Goal: Transaction & Acquisition: Purchase product/service

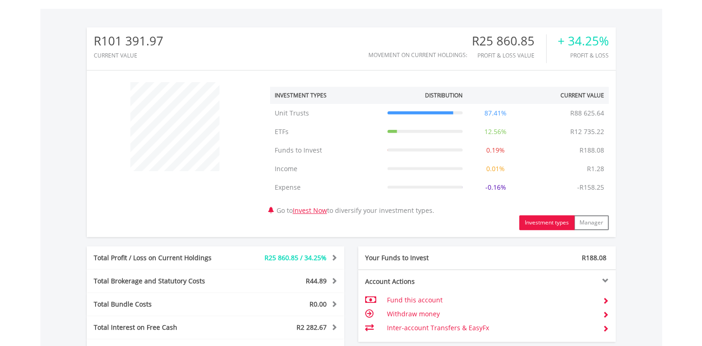
scroll to position [371, 0]
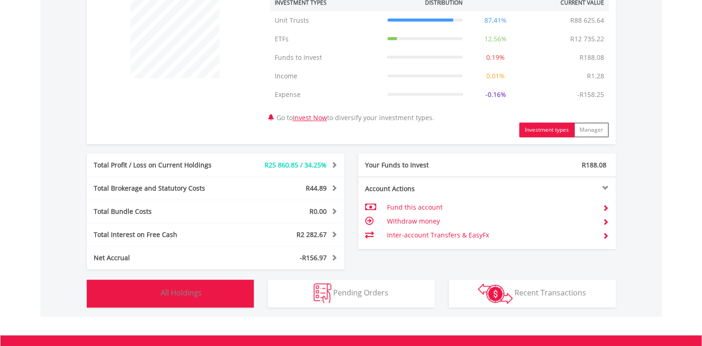
click at [178, 299] on button "Holdings All Holdings" at bounding box center [170, 294] width 167 height 28
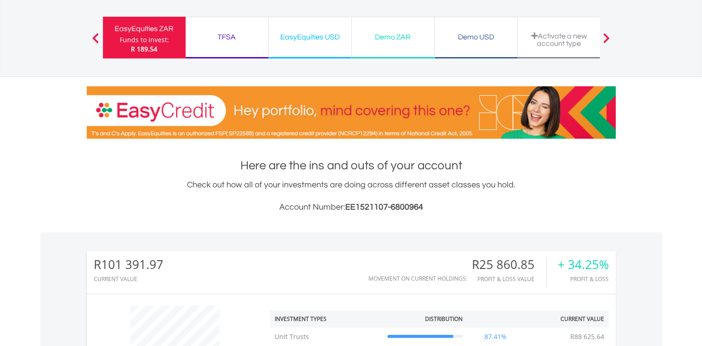
scroll to position [0, 0]
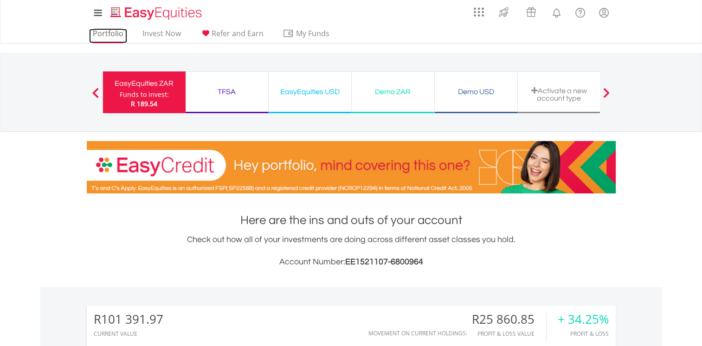
click at [113, 31] on link "Portfolio" at bounding box center [108, 36] width 38 height 14
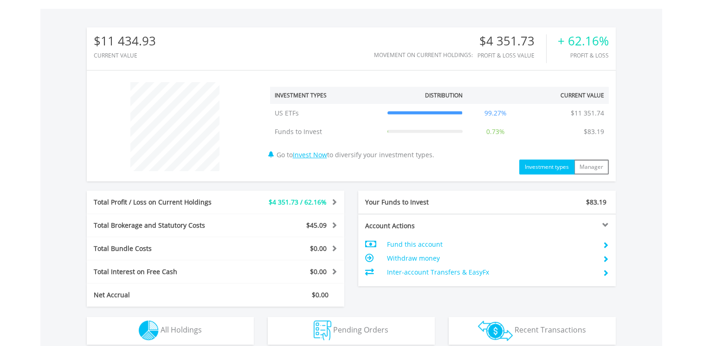
scroll to position [371, 0]
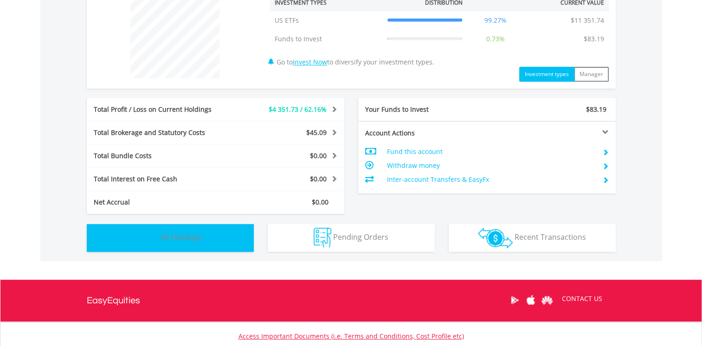
click at [212, 240] on button "Holdings All Holdings" at bounding box center [170, 238] width 167 height 28
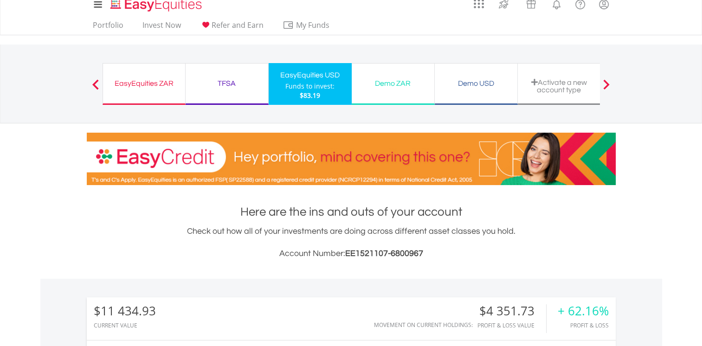
scroll to position [0, 0]
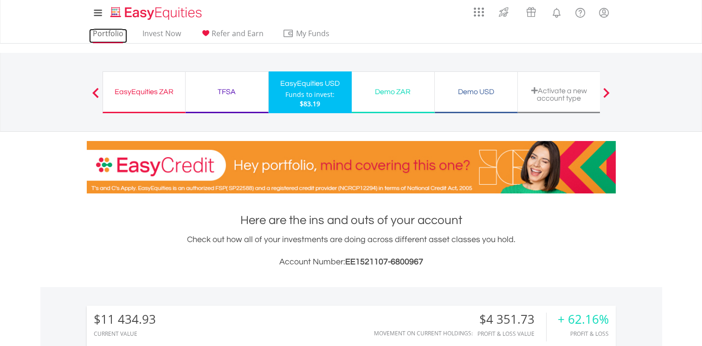
click at [113, 32] on link "Portfolio" at bounding box center [108, 36] width 38 height 14
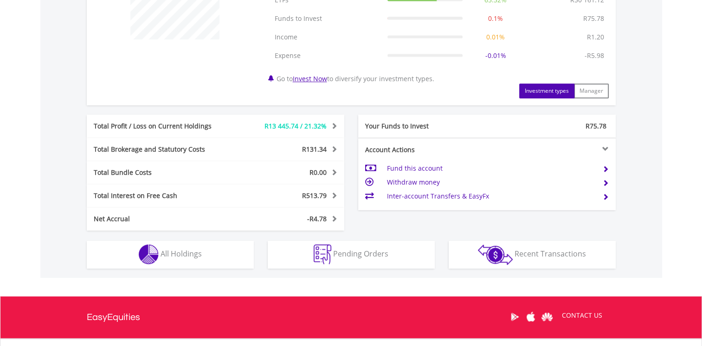
scroll to position [417, 0]
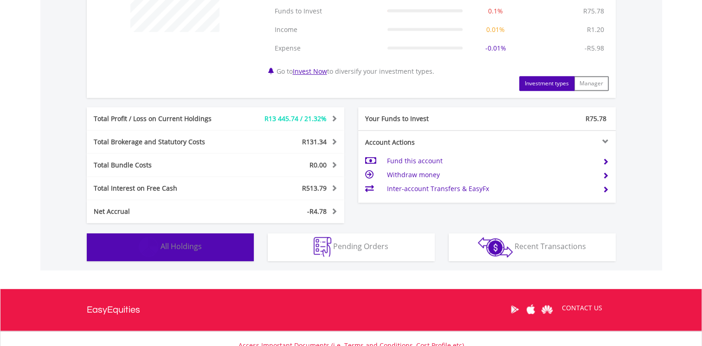
click at [214, 256] on button "Holdings All Holdings" at bounding box center [170, 247] width 167 height 28
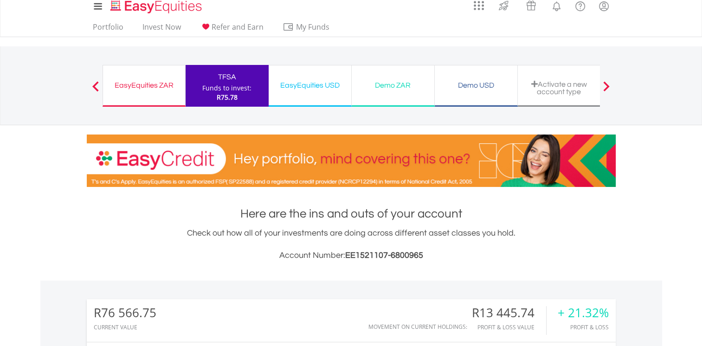
scroll to position [0, 0]
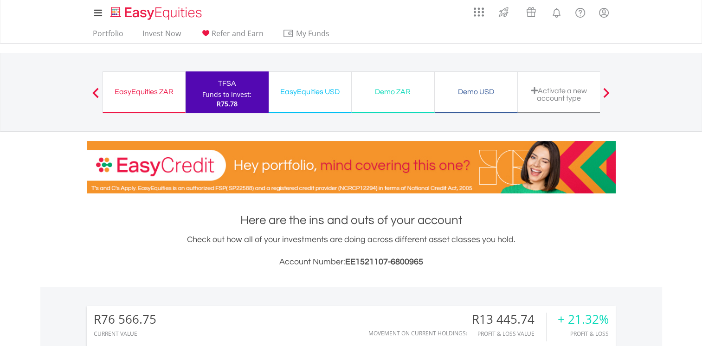
click at [158, 90] on div "EasyEquities ZAR" at bounding box center [144, 91] width 71 height 13
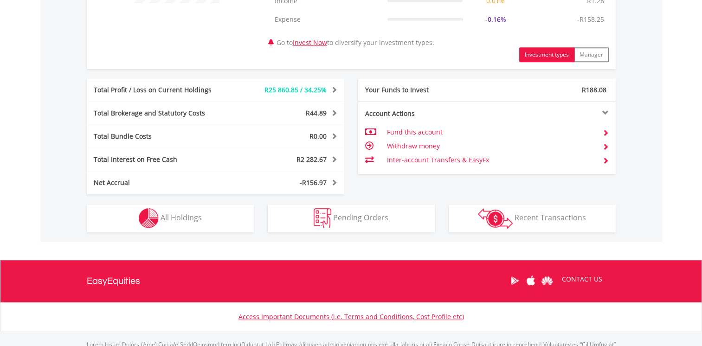
scroll to position [494, 0]
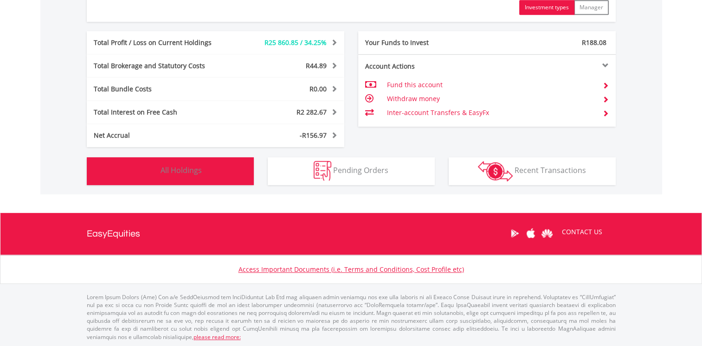
click at [207, 176] on button "Holdings All Holdings" at bounding box center [170, 171] width 167 height 28
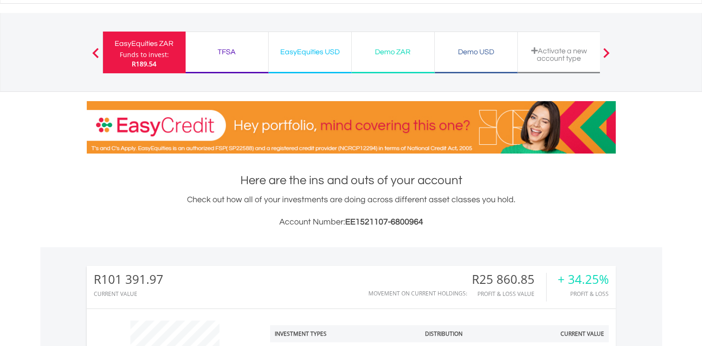
scroll to position [0, 0]
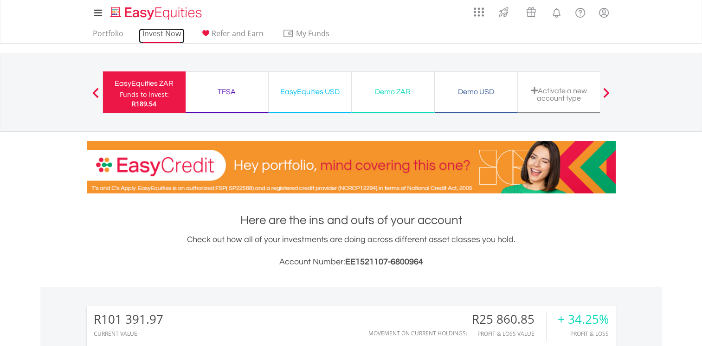
click at [162, 32] on link "Invest Now" at bounding box center [162, 36] width 46 height 14
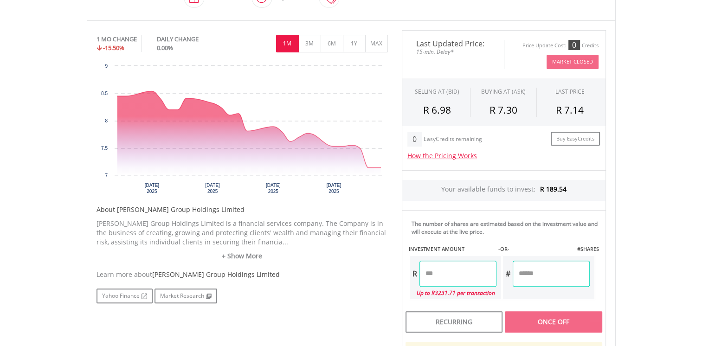
scroll to position [232, 0]
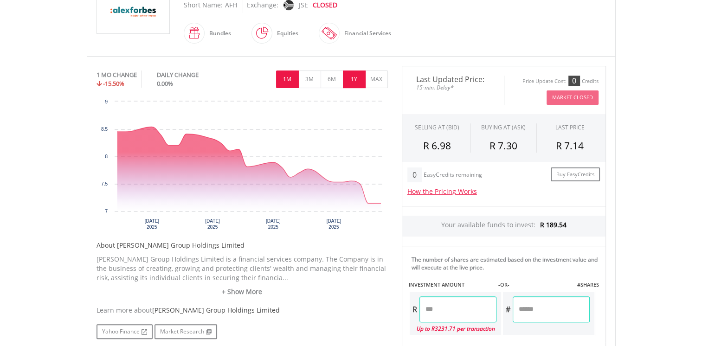
click at [356, 74] on button "1Y" at bounding box center [354, 80] width 23 height 18
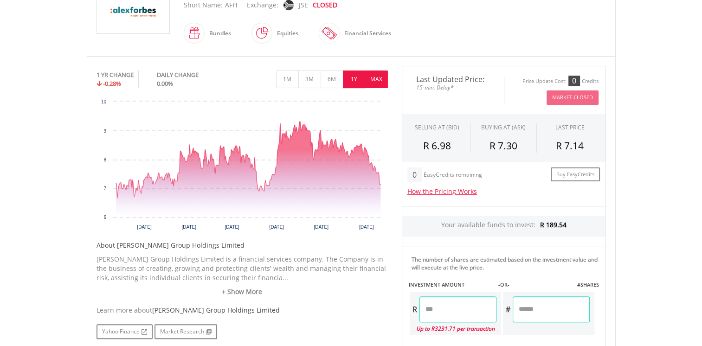
click at [376, 78] on button "MAX" at bounding box center [376, 80] width 23 height 18
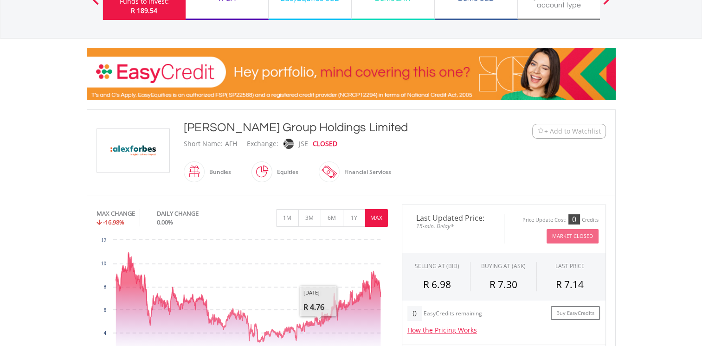
scroll to position [0, 0]
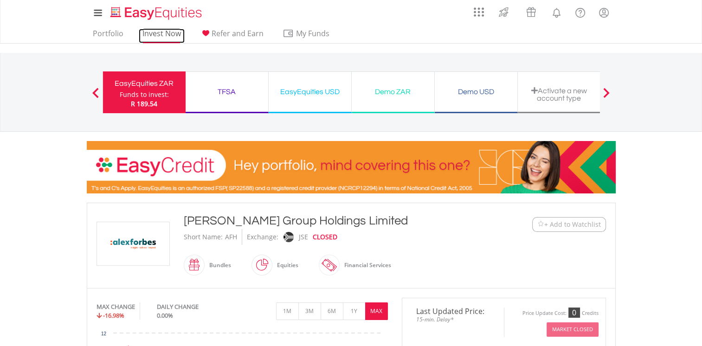
click at [172, 35] on link "Invest Now" at bounding box center [162, 36] width 46 height 14
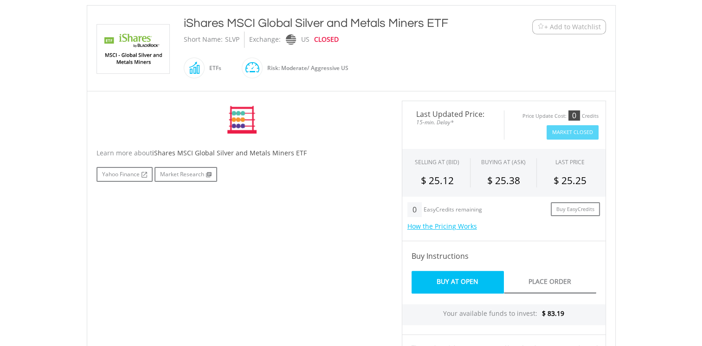
scroll to position [232, 0]
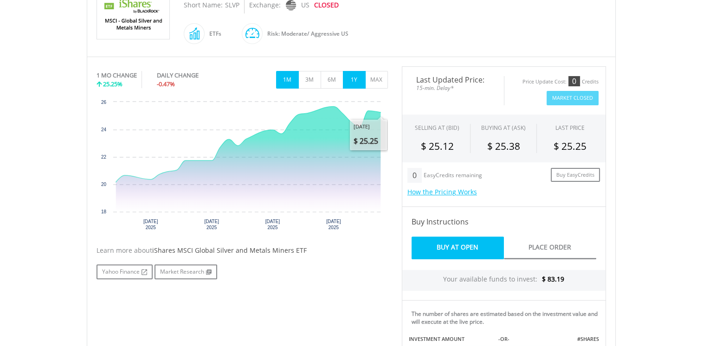
click at [358, 86] on button "1Y" at bounding box center [354, 80] width 23 height 18
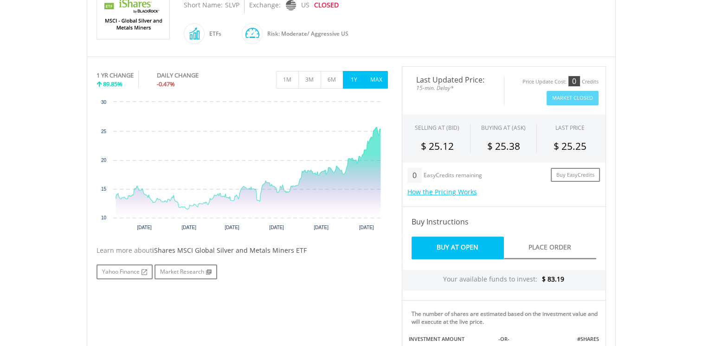
click at [373, 81] on button "MAX" at bounding box center [376, 80] width 23 height 18
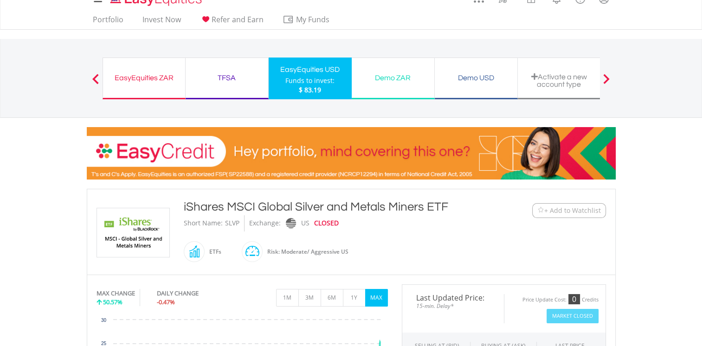
scroll to position [0, 0]
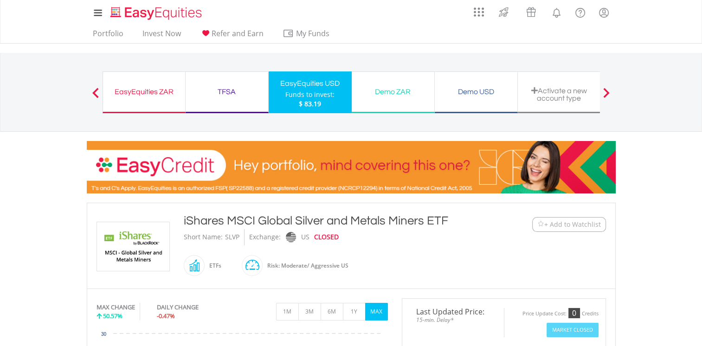
click at [96, 90] on span at bounding box center [95, 93] width 6 height 10
click at [159, 31] on link "Invest Now" at bounding box center [162, 36] width 46 height 14
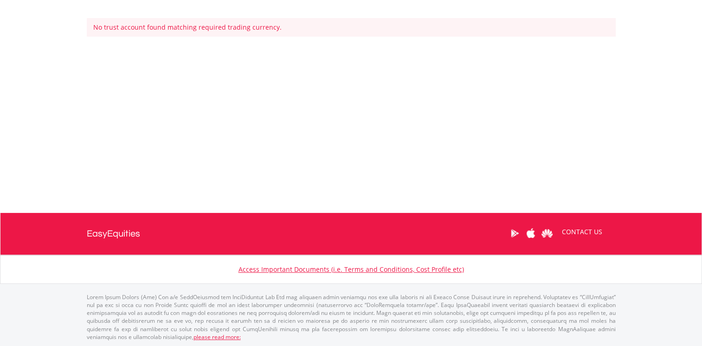
scroll to position [8, 0]
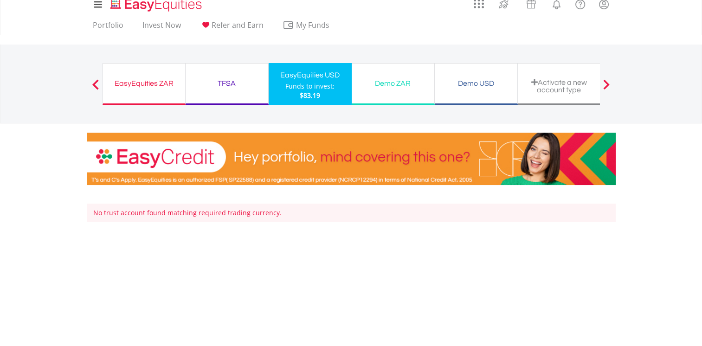
click at [142, 86] on div "EasyEquities ZAR" at bounding box center [144, 83] width 71 height 13
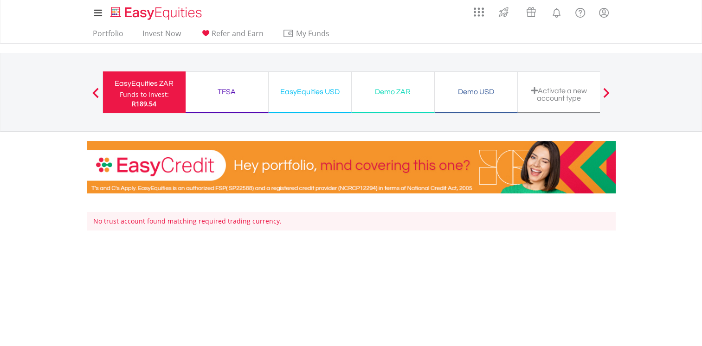
click at [156, 96] on div "Funds to invest:" at bounding box center [144, 94] width 49 height 9
click at [163, 32] on link "Invest Now" at bounding box center [162, 36] width 46 height 14
click at [193, 221] on div "No trust account found matching required trading currency." at bounding box center [351, 221] width 529 height 19
click at [150, 96] on div "Funds to invest:" at bounding box center [144, 94] width 49 height 9
click at [160, 33] on link "Invest Now" at bounding box center [162, 36] width 46 height 14
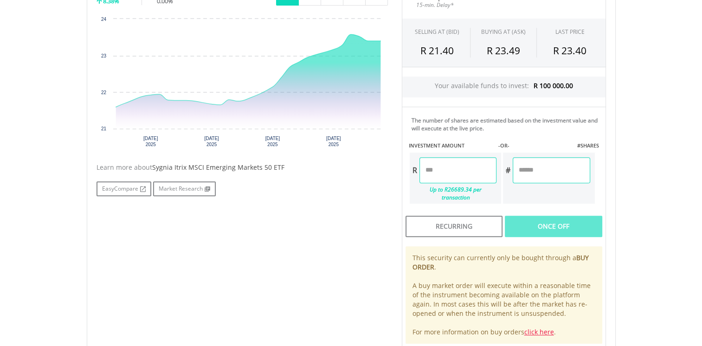
scroll to position [232, 0]
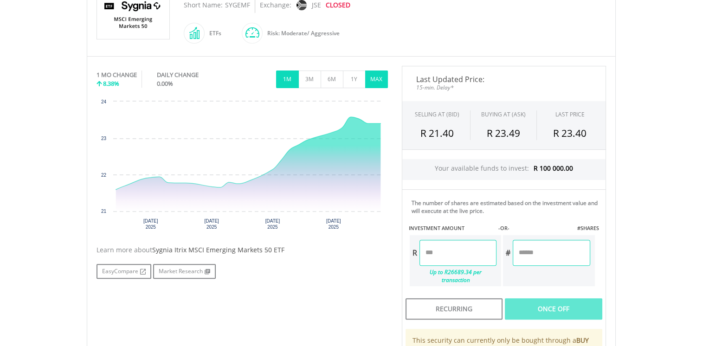
click at [376, 79] on button "MAX" at bounding box center [376, 80] width 23 height 18
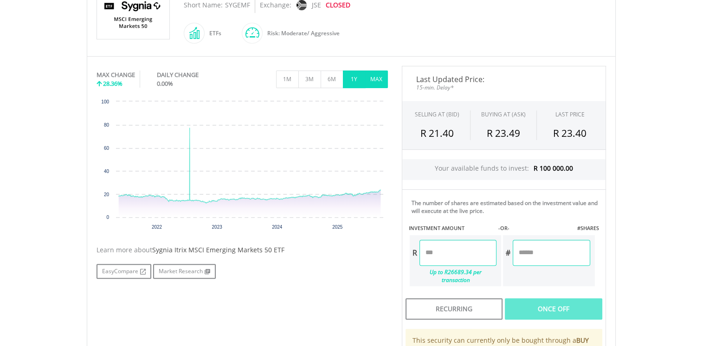
click at [352, 80] on button "1Y" at bounding box center [354, 80] width 23 height 18
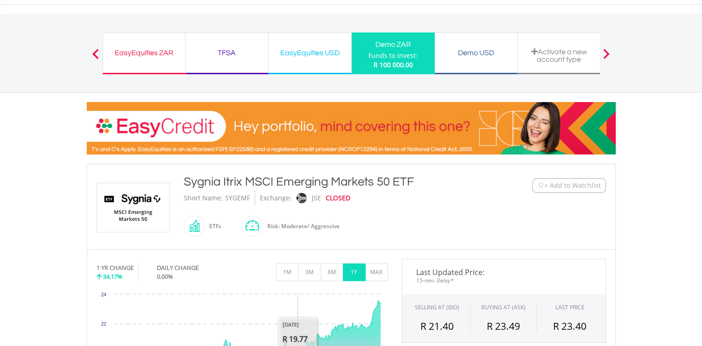
scroll to position [0, 0]
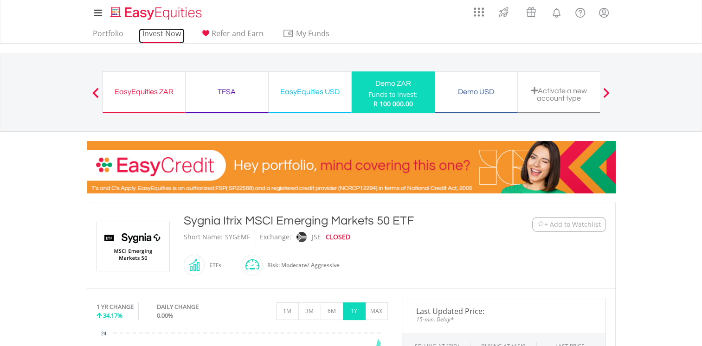
click at [157, 32] on link "Invest Now" at bounding box center [162, 36] width 46 height 14
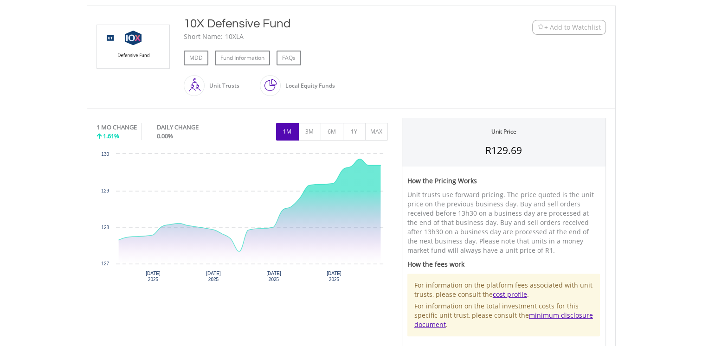
scroll to position [186, 0]
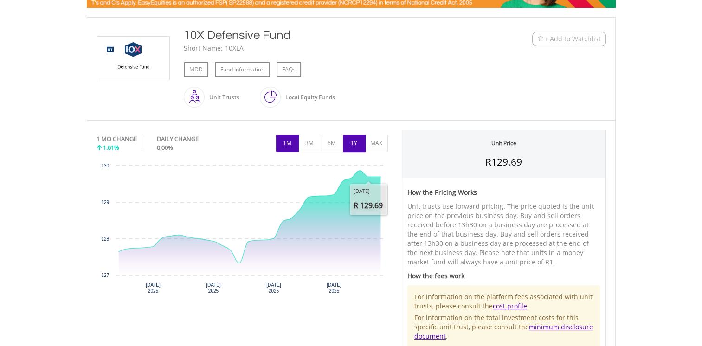
click at [354, 150] on button "1Y" at bounding box center [354, 144] width 23 height 18
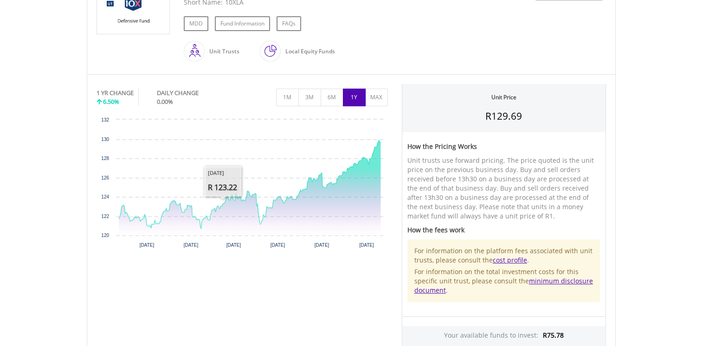
scroll to position [232, 0]
click at [379, 95] on button "MAX" at bounding box center [376, 97] width 23 height 18
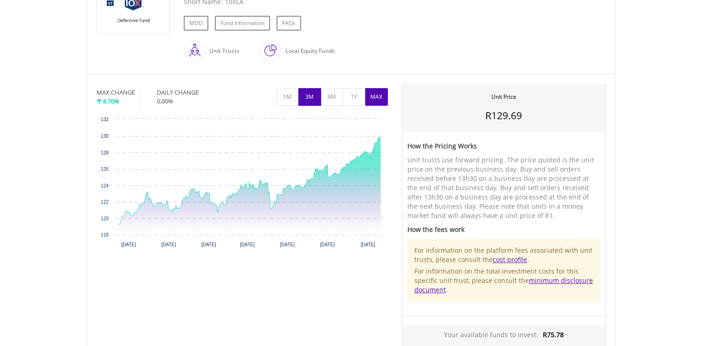
click at [311, 101] on button "3M" at bounding box center [309, 97] width 23 height 18
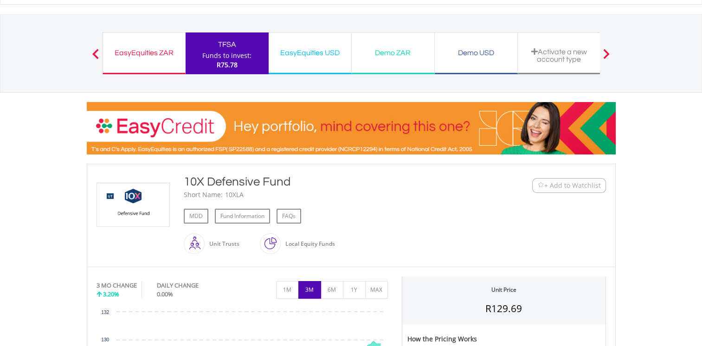
scroll to position [0, 0]
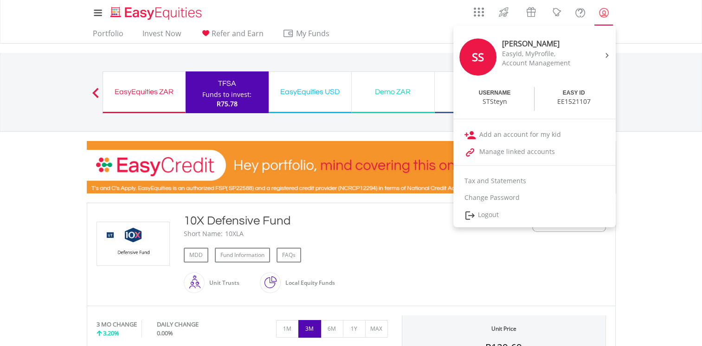
click at [602, 11] on lord-icon "My Profile" at bounding box center [604, 13] width 12 height 12
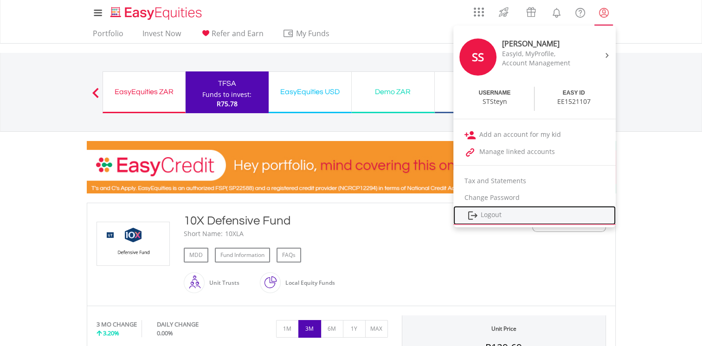
click at [495, 214] on link "Logout" at bounding box center [534, 215] width 162 height 19
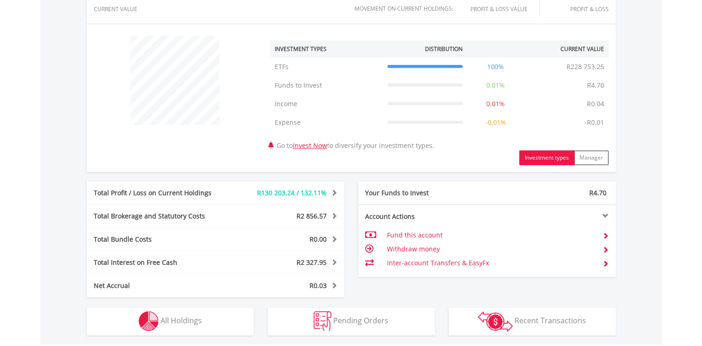
scroll to position [371, 0]
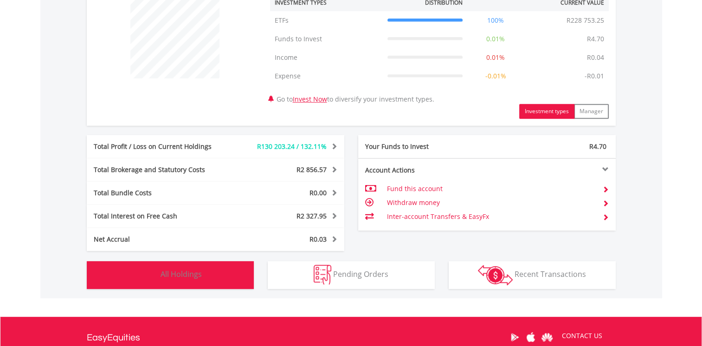
click at [216, 277] on button "Holdings All Holdings" at bounding box center [170, 275] width 167 height 28
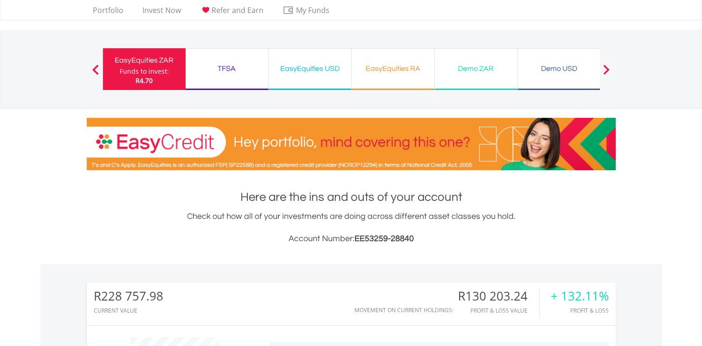
scroll to position [0, 0]
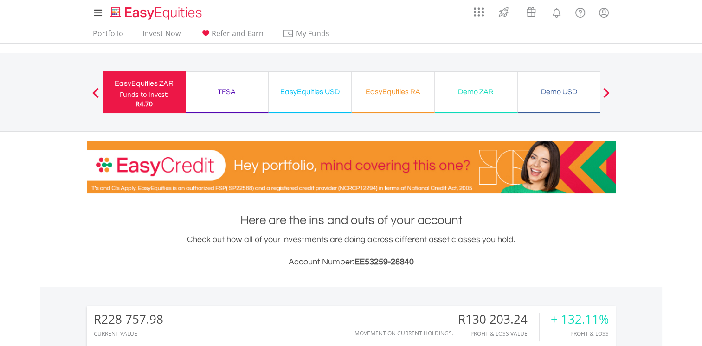
click at [240, 96] on div "TFSA" at bounding box center [226, 91] width 71 height 13
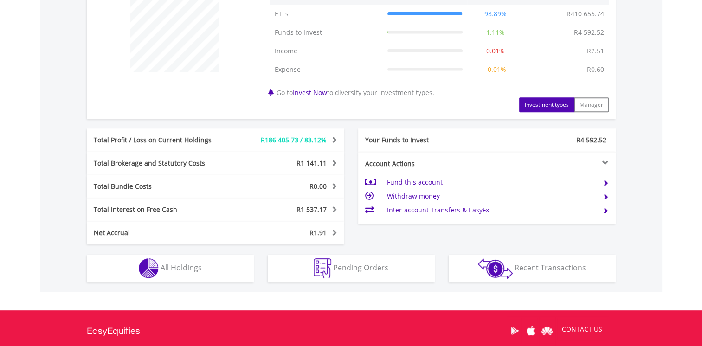
scroll to position [417, 0]
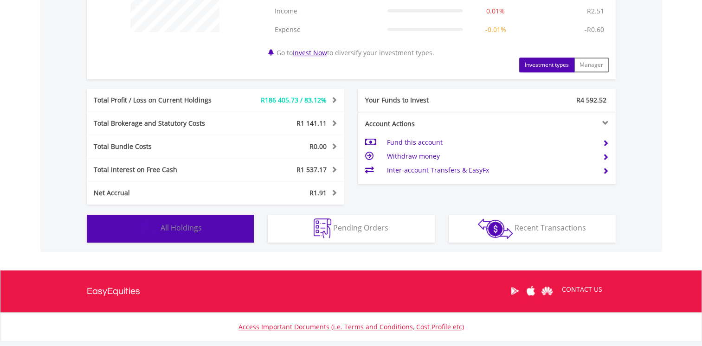
click at [223, 229] on button "Holdings All Holdings" at bounding box center [170, 229] width 167 height 28
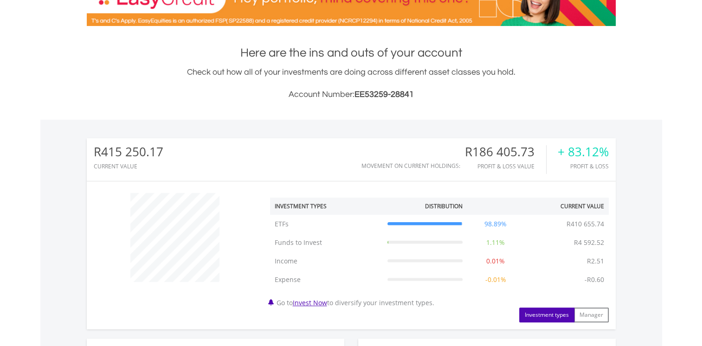
scroll to position [38, 0]
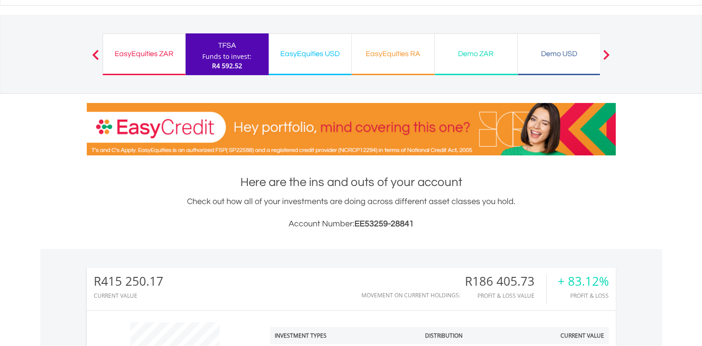
click at [323, 57] on div "EasyEquities USD" at bounding box center [309, 53] width 71 height 13
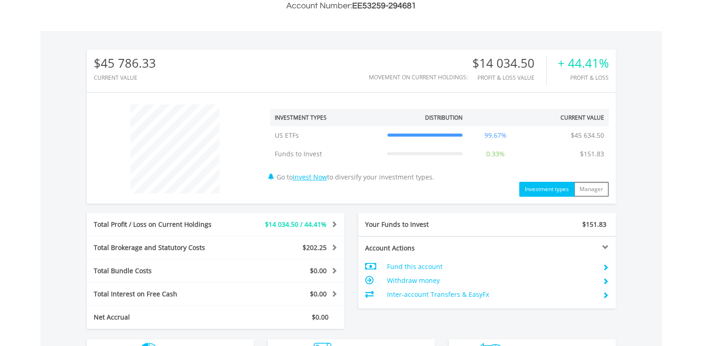
scroll to position [395, 0]
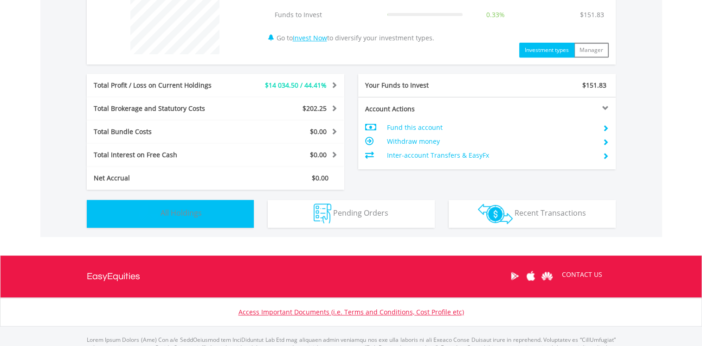
click at [206, 216] on button "Holdings All Holdings" at bounding box center [170, 214] width 167 height 28
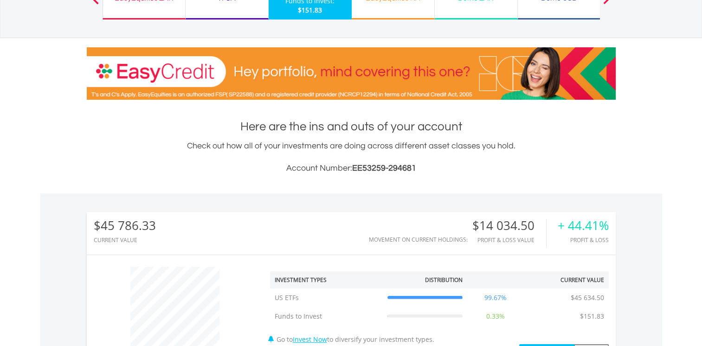
scroll to position [0, 0]
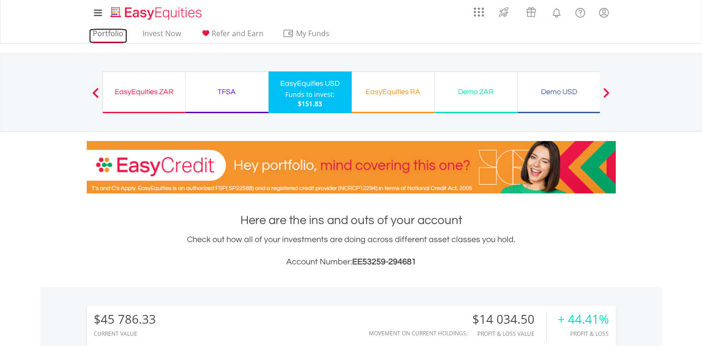
click at [115, 35] on link "Portfolio" at bounding box center [108, 36] width 38 height 14
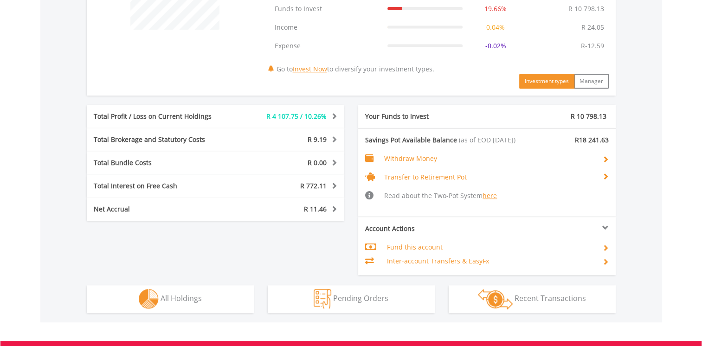
scroll to position [488, 0]
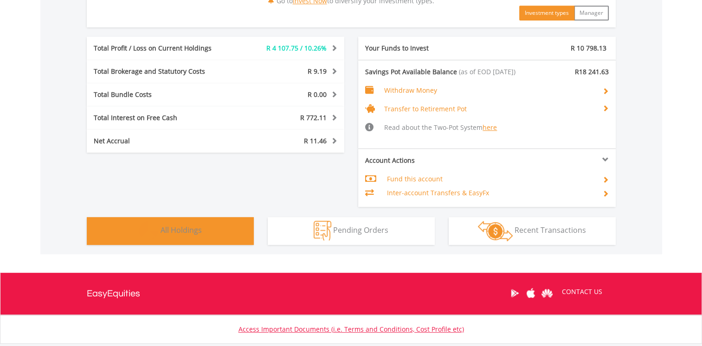
click at [199, 229] on span "All Holdings" at bounding box center [180, 230] width 41 height 10
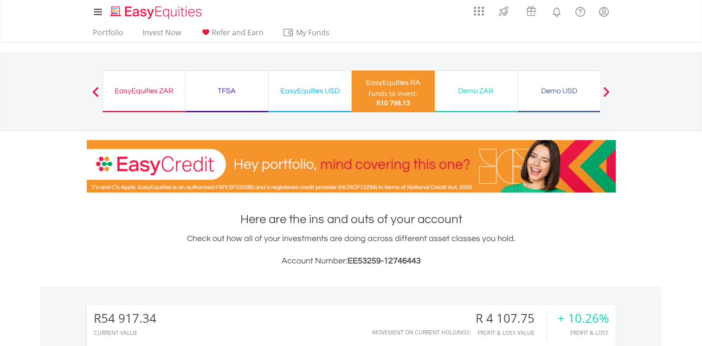
scroll to position [0, 0]
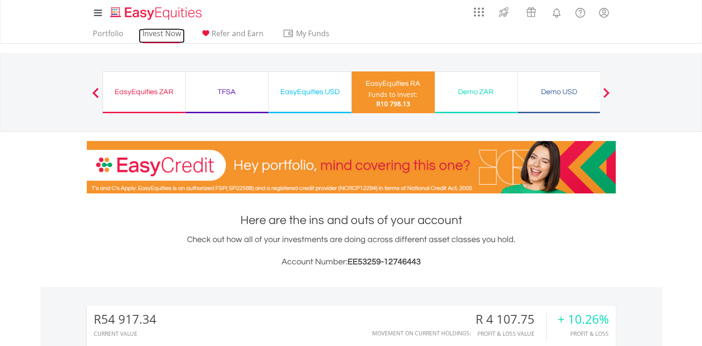
click at [160, 34] on link "Invest Now" at bounding box center [162, 36] width 46 height 14
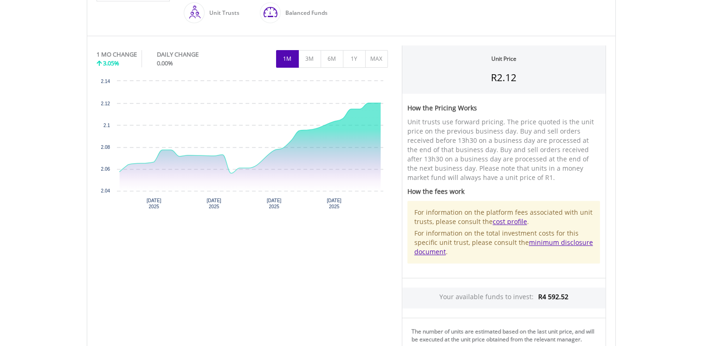
scroll to position [278, 0]
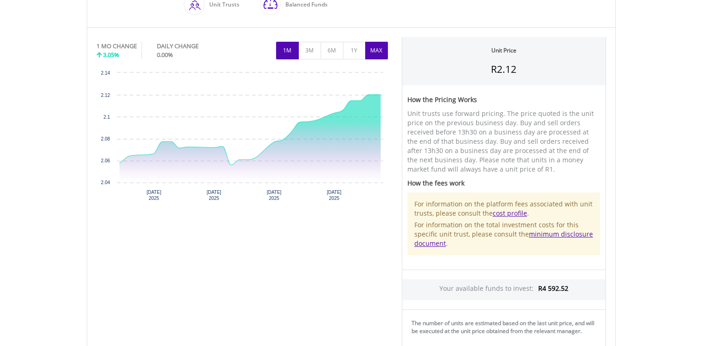
click at [373, 46] on button "MAX" at bounding box center [376, 51] width 23 height 18
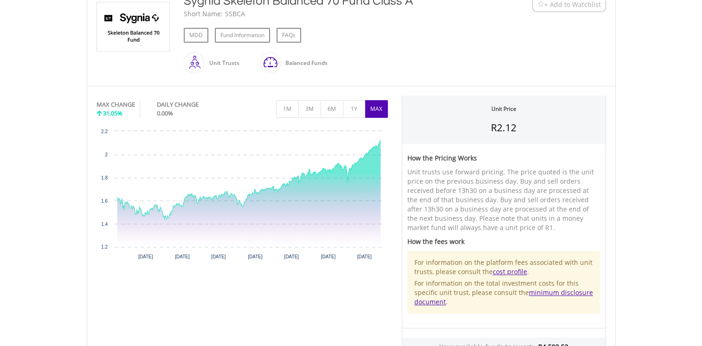
scroll to position [186, 0]
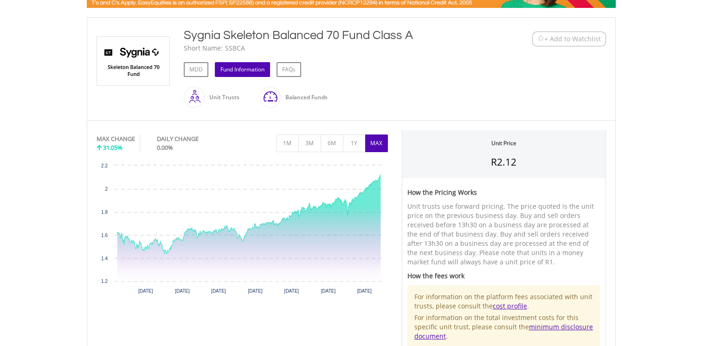
click at [236, 68] on link "Fund Information" at bounding box center [242, 69] width 55 height 15
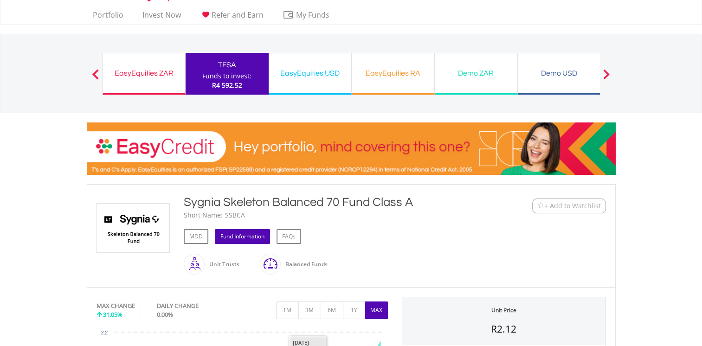
scroll to position [0, 0]
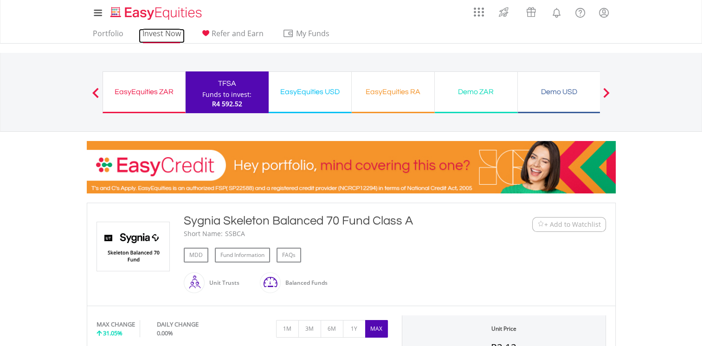
click at [172, 33] on link "Invest Now" at bounding box center [162, 36] width 46 height 14
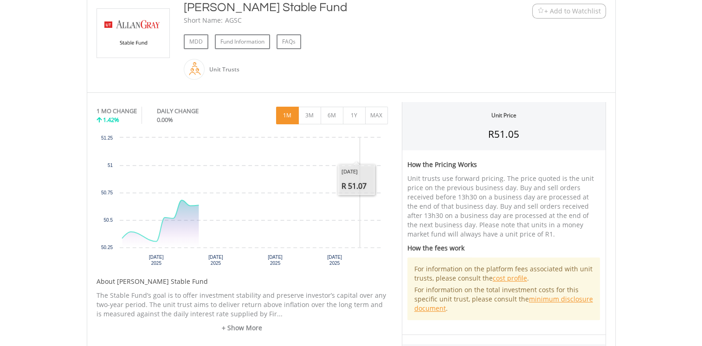
scroll to position [93, 0]
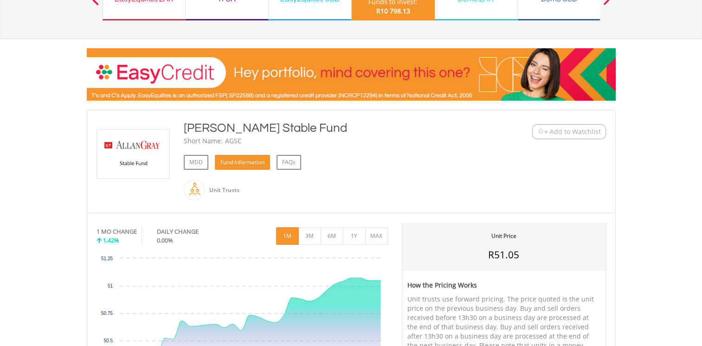
click at [238, 164] on link "Fund Information" at bounding box center [242, 162] width 55 height 15
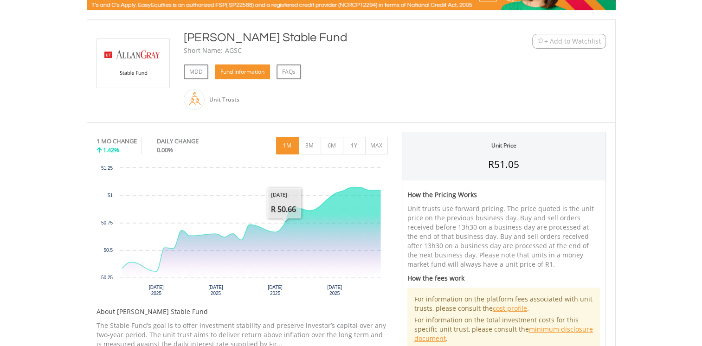
scroll to position [186, 0]
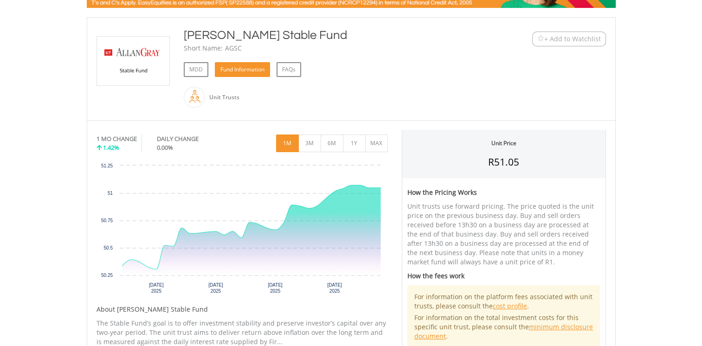
click at [240, 66] on link "Fund Information" at bounding box center [242, 69] width 55 height 15
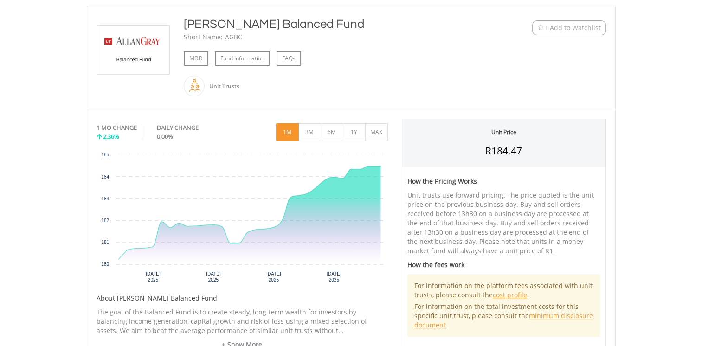
scroll to position [186, 0]
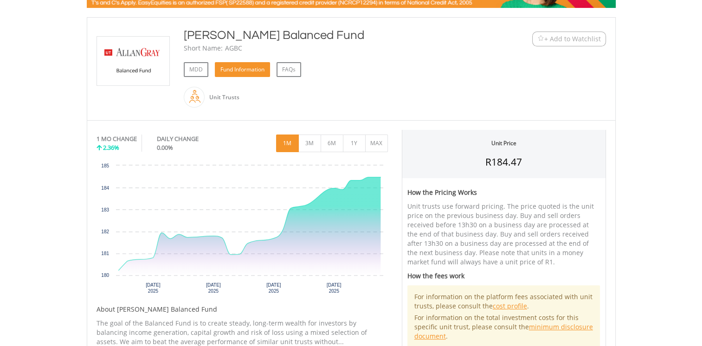
click at [247, 69] on link "Fund Information" at bounding box center [242, 69] width 55 height 15
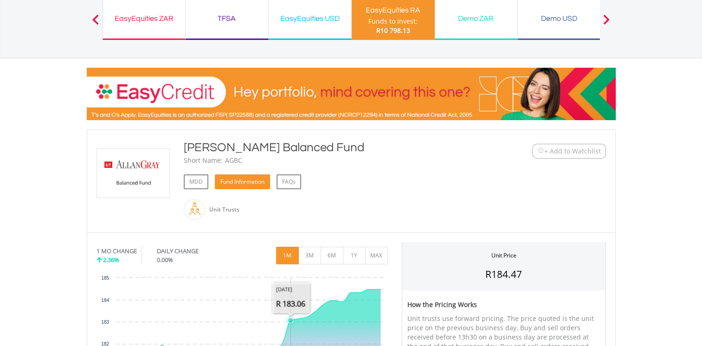
scroll to position [0, 0]
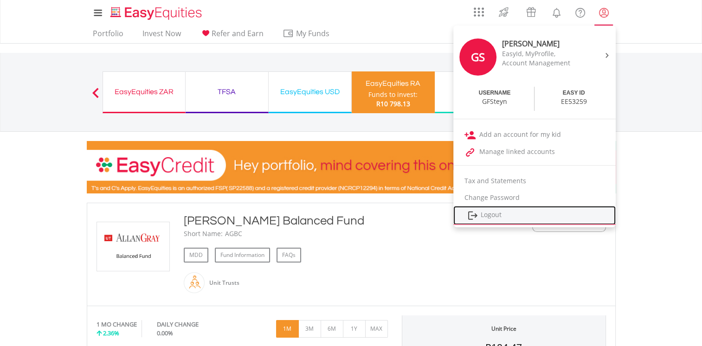
click at [493, 213] on link "Logout" at bounding box center [534, 215] width 162 height 19
